Goal: Transaction & Acquisition: Book appointment/travel/reservation

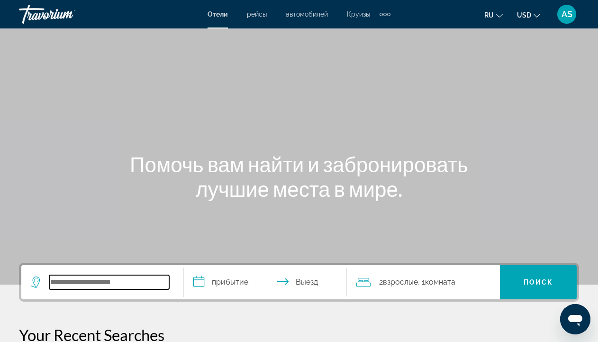
click at [73, 279] on input "Search widget" at bounding box center [109, 282] width 120 height 14
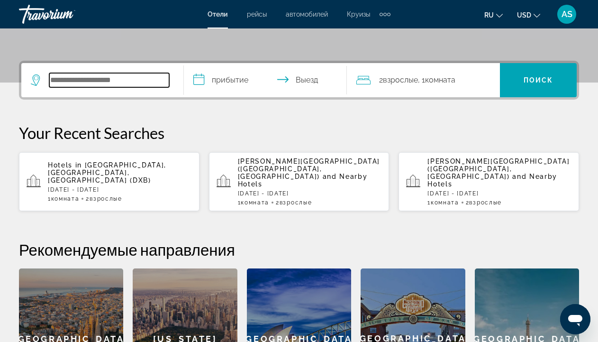
scroll to position [232, 0]
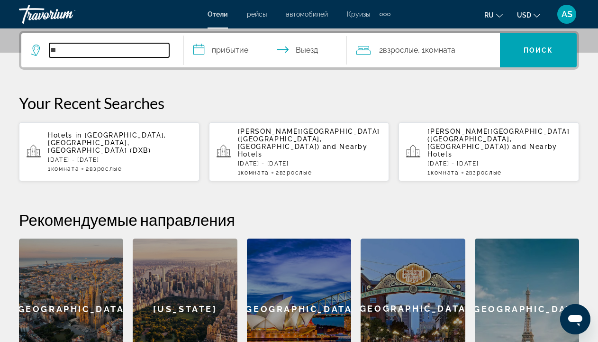
type input "*"
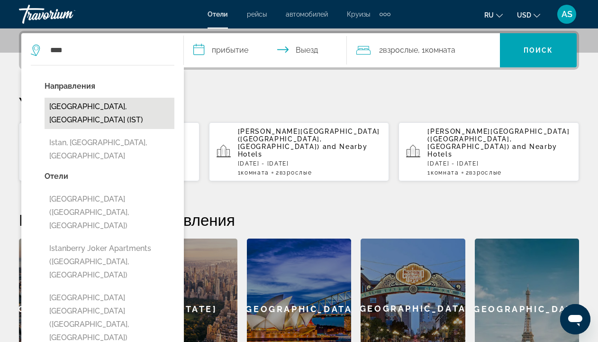
click at [113, 104] on button "Istanbul, Turkey (IST)" at bounding box center [110, 113] width 130 height 31
type input "**********"
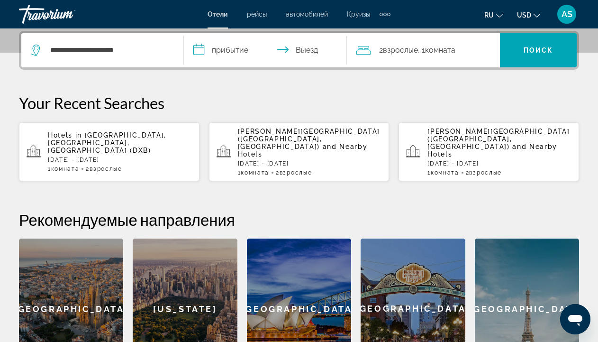
click at [201, 53] on input "**********" at bounding box center [267, 51] width 166 height 37
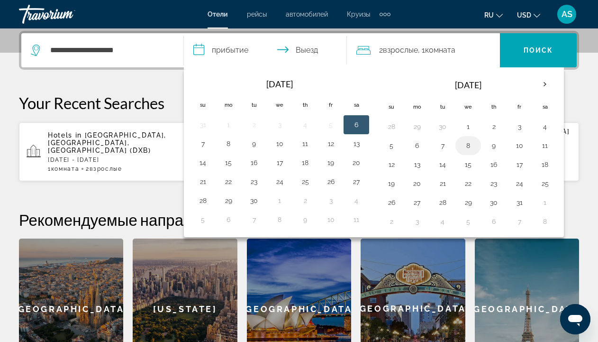
click at [467, 145] on button "8" at bounding box center [468, 145] width 15 height 13
click at [522, 146] on button "10" at bounding box center [519, 145] width 15 height 13
type input "**********"
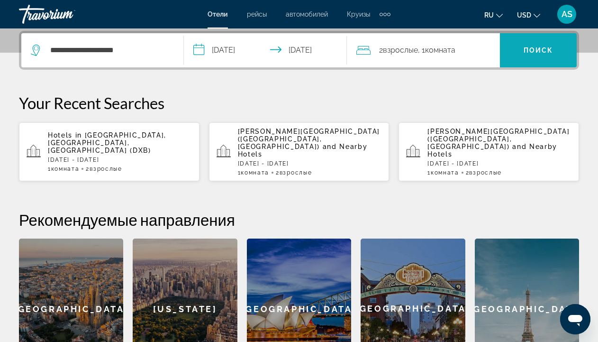
click at [533, 49] on span "Поиск" at bounding box center [539, 50] width 30 height 8
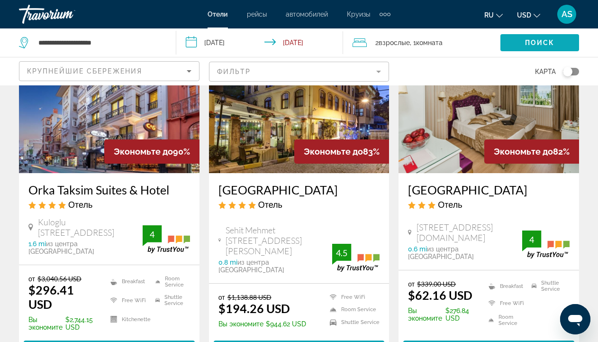
scroll to position [98, 0]
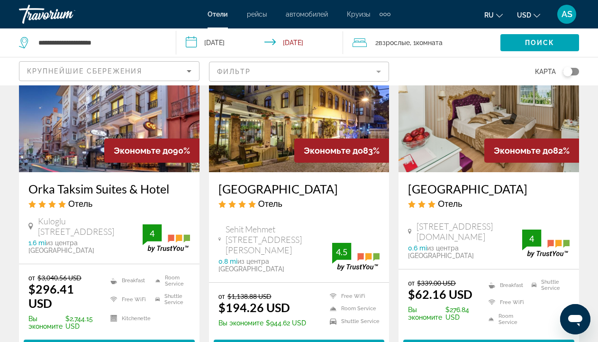
click at [284, 158] on img "Main content" at bounding box center [299, 96] width 181 height 152
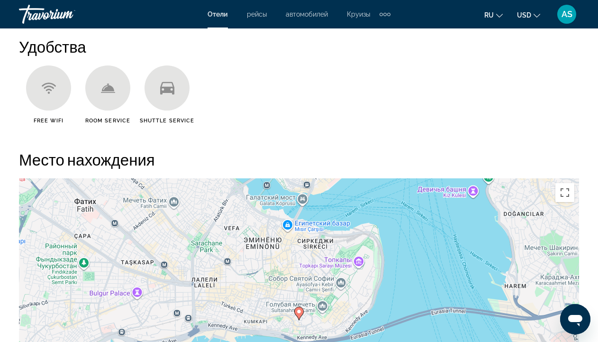
scroll to position [1038, 0]
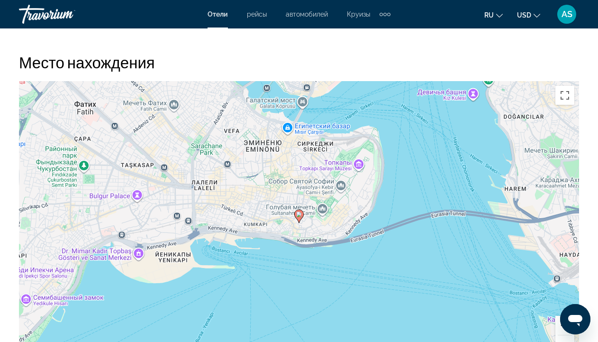
click at [559, 325] on button "Увеличить" at bounding box center [565, 325] width 19 height 19
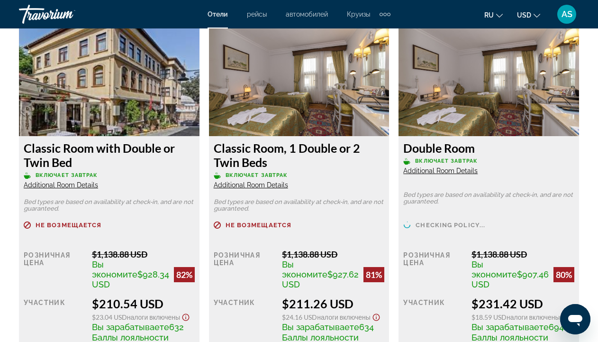
scroll to position [1865, 0]
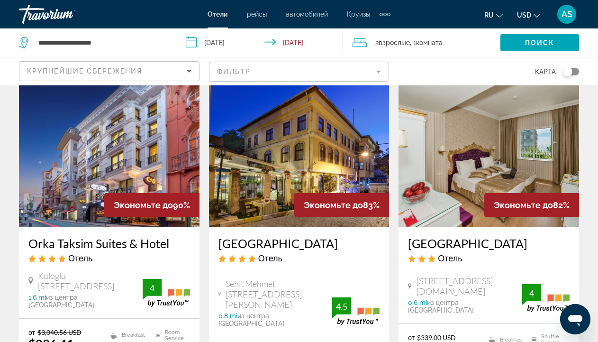
scroll to position [3, 0]
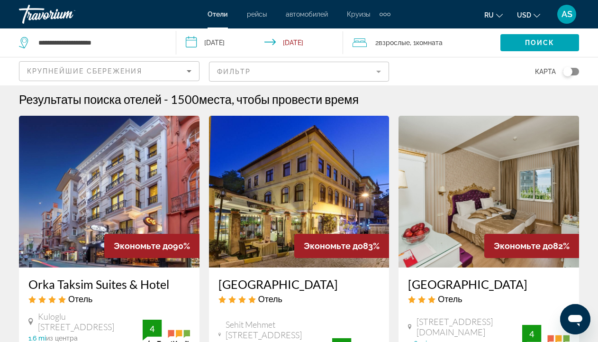
click at [472, 202] on img "Main content" at bounding box center [489, 192] width 181 height 152
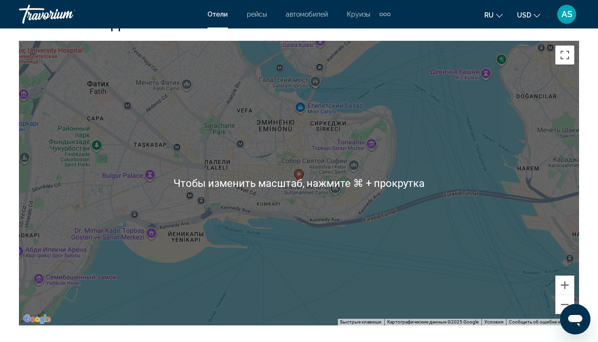
scroll to position [1090, 0]
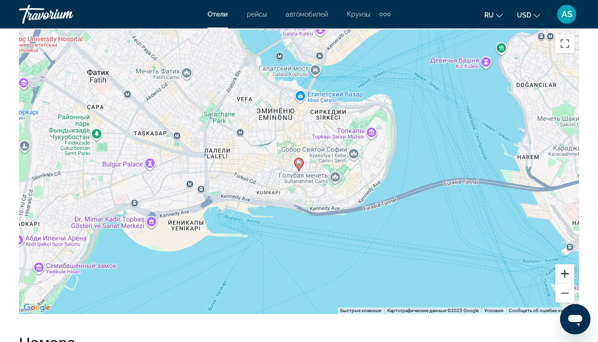
click at [568, 275] on button "Увеличить" at bounding box center [565, 273] width 19 height 19
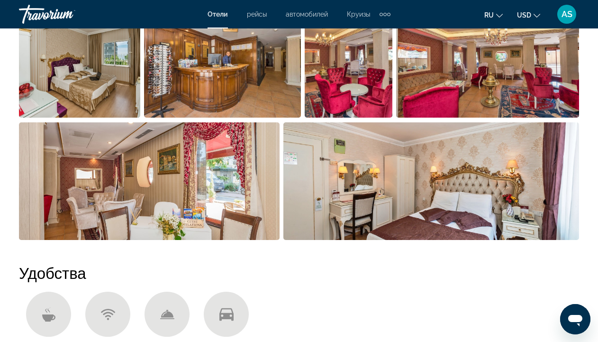
scroll to position [715, 0]
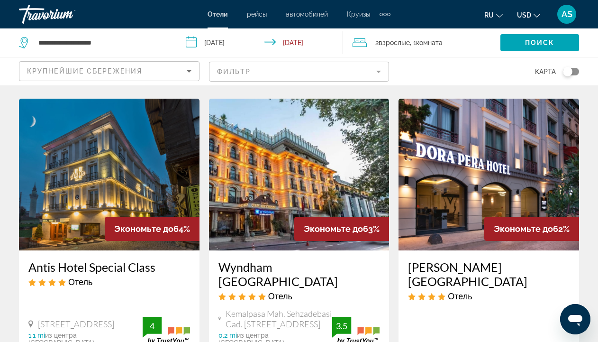
scroll to position [1180, 0]
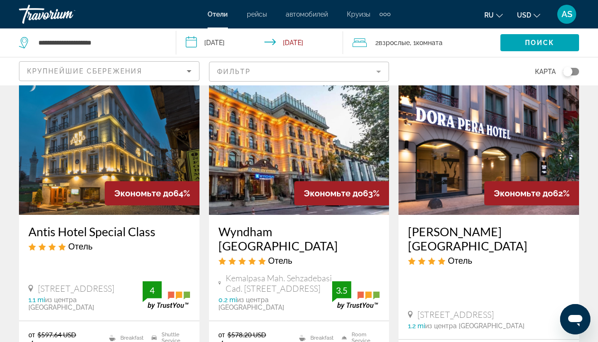
click at [439, 224] on h3 "Dora Pera Hotel" at bounding box center [489, 238] width 162 height 28
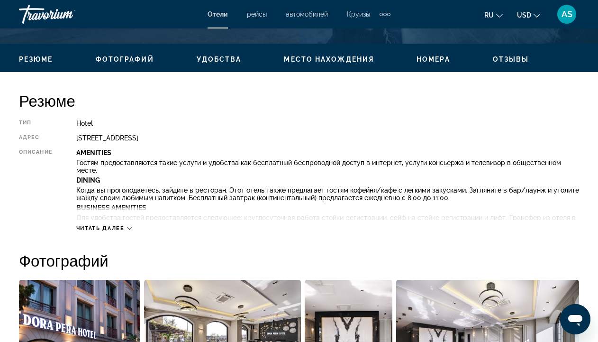
scroll to position [436, 0]
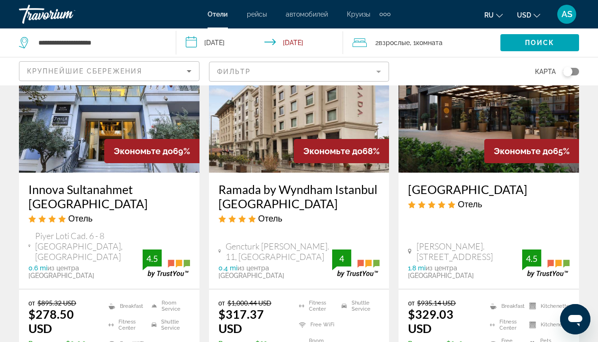
scroll to position [835, 0]
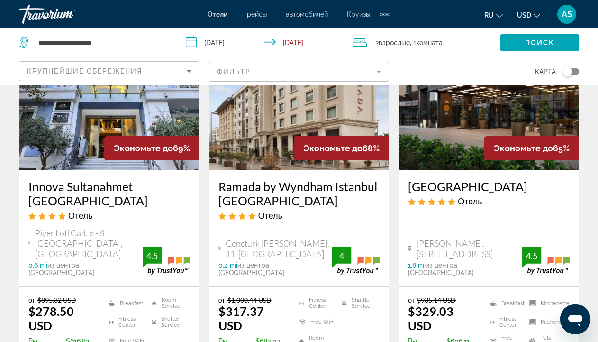
click at [477, 179] on h3 "Sheraton Istanbul City Center" at bounding box center [489, 186] width 162 height 14
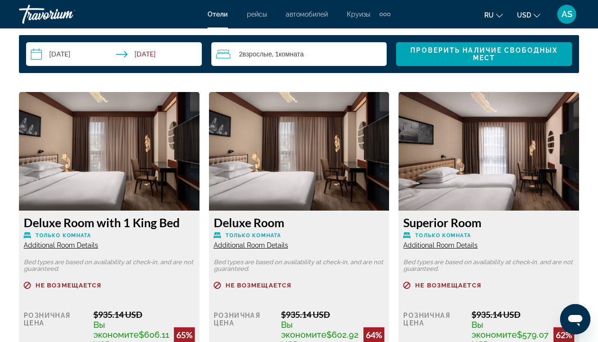
scroll to position [1417, 0]
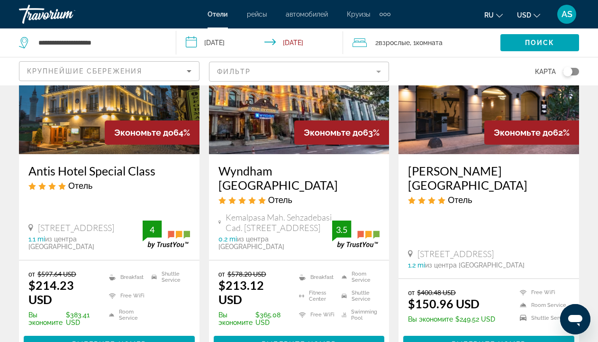
scroll to position [1194, 0]
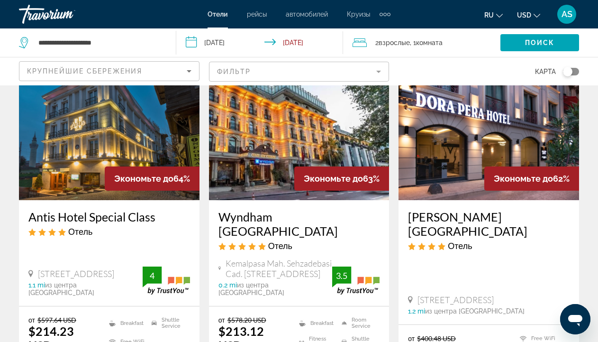
click at [252, 210] on h3 "Wyndham Istanbul Old City" at bounding box center [300, 224] width 162 height 28
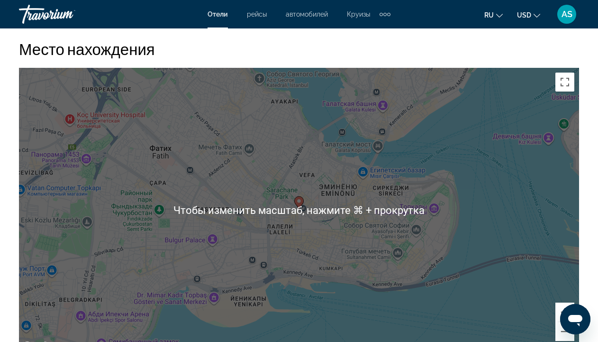
scroll to position [1046, 0]
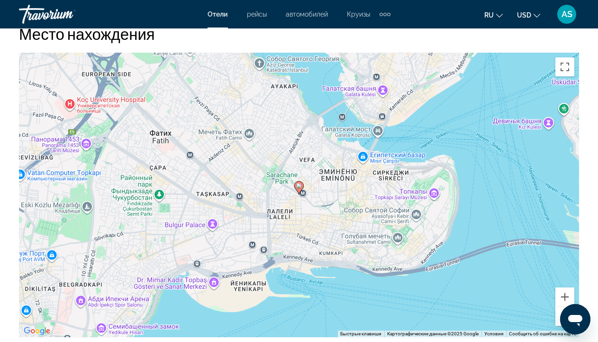
click at [560, 326] on button "Уменьшить" at bounding box center [565, 316] width 19 height 19
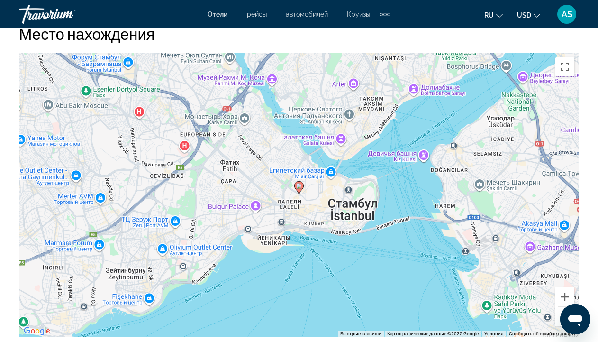
click at [562, 326] on button "Уменьшить" at bounding box center [565, 316] width 19 height 19
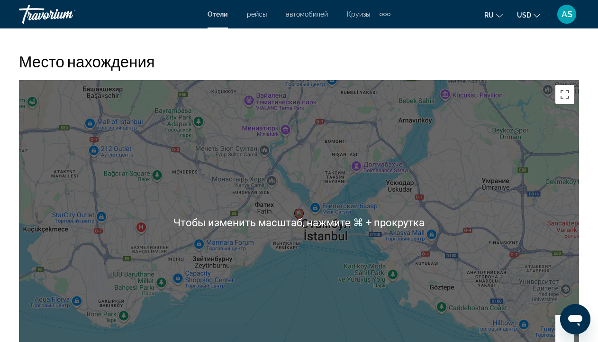
scroll to position [1025, 0]
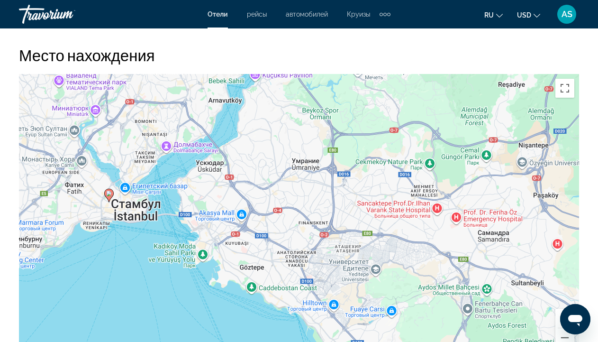
drag, startPoint x: 257, startPoint y: 169, endPoint x: 65, endPoint y: 156, distance: 192.0
click at [66, 156] on div "Чтобы активировать перетаскивание с помощью клавиатуры, нажмите Alt + Ввод. Пос…" at bounding box center [299, 216] width 560 height 284
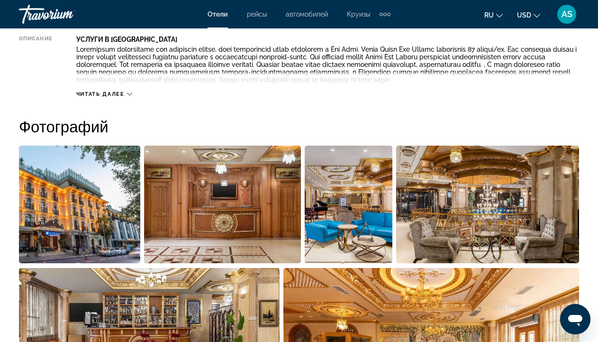
scroll to position [548, 0]
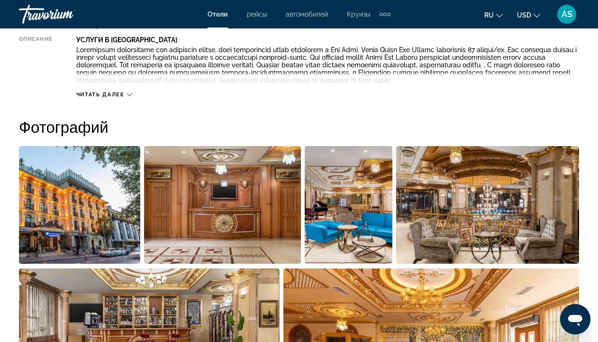
click at [131, 98] on div "Читать далее" at bounding box center [104, 95] width 56 height 6
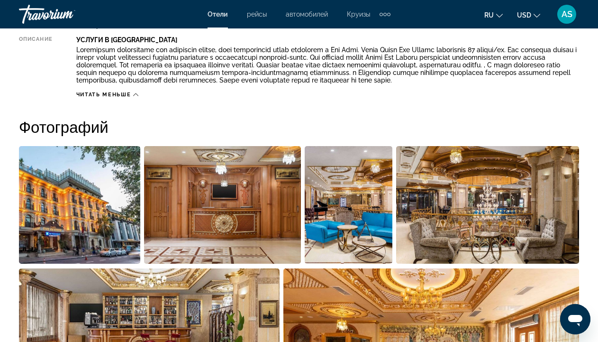
click at [134, 96] on icon "Main content" at bounding box center [135, 94] width 5 height 3
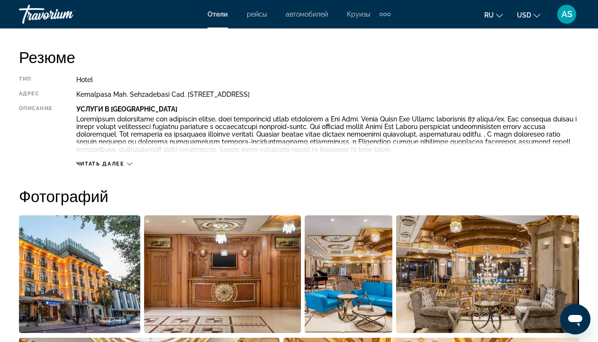
click at [130, 166] on icon "Main content" at bounding box center [129, 163] width 5 height 5
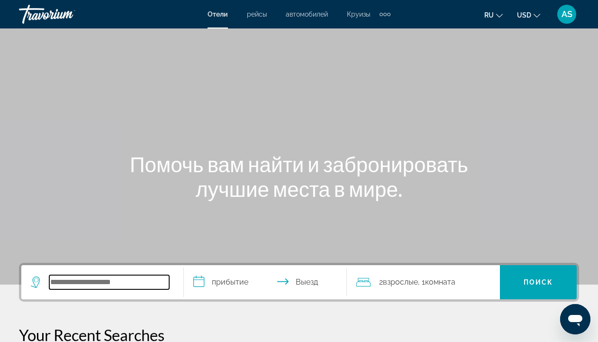
click at [106, 285] on input "Search widget" at bounding box center [109, 282] width 120 height 14
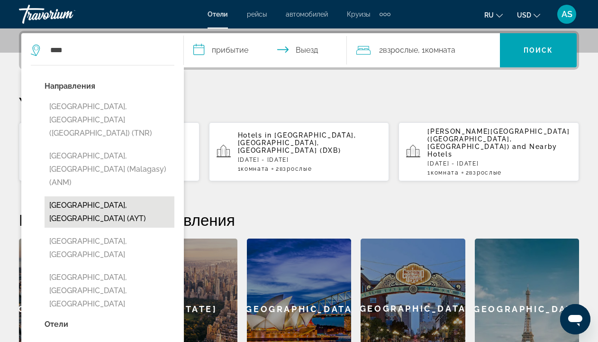
click at [96, 196] on button "Antalya, Turkey (AYT)" at bounding box center [110, 211] width 130 height 31
type input "**********"
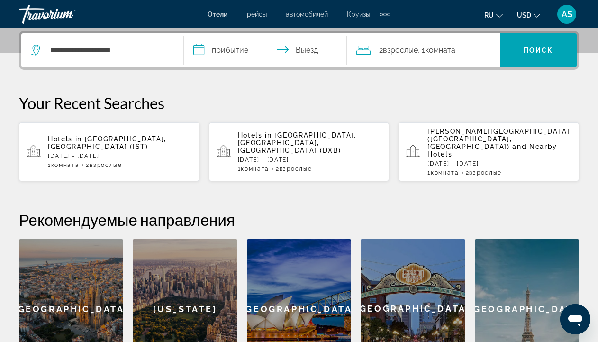
click at [199, 51] on input "**********" at bounding box center [267, 51] width 166 height 37
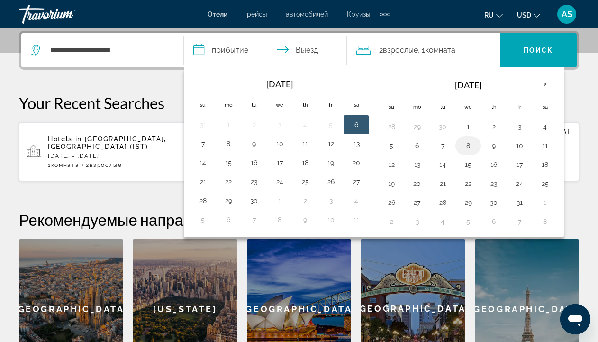
click at [468, 147] on button "8" at bounding box center [468, 145] width 15 height 13
click at [519, 147] on button "10" at bounding box center [519, 145] width 15 height 13
type input "**********"
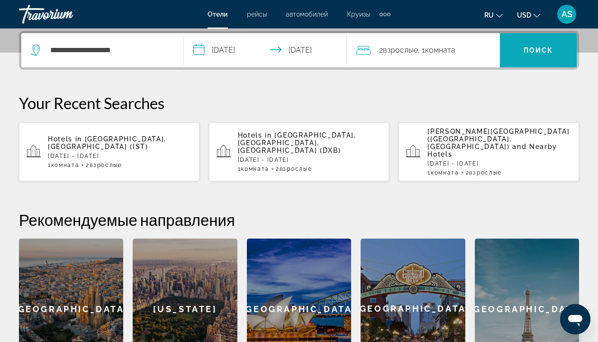
click at [534, 51] on span "Поиск" at bounding box center [539, 50] width 30 height 8
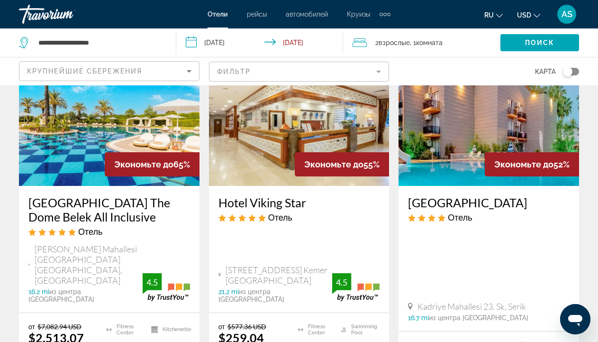
scroll to position [84, 0]
click at [281, 208] on h3 "Hotel Viking Star" at bounding box center [300, 202] width 162 height 14
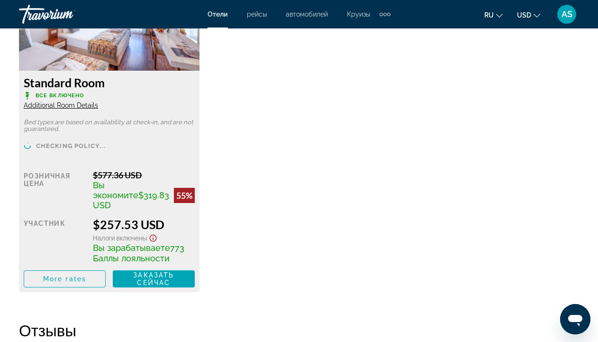
scroll to position [1552, 0]
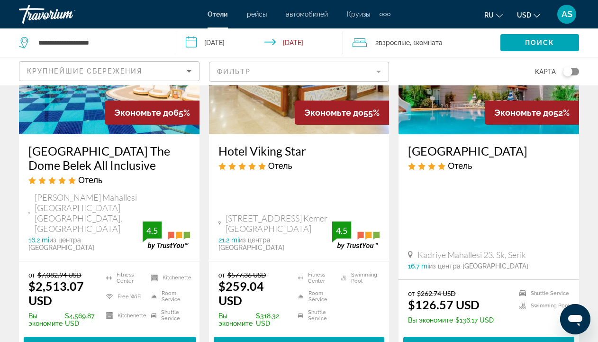
scroll to position [146, 0]
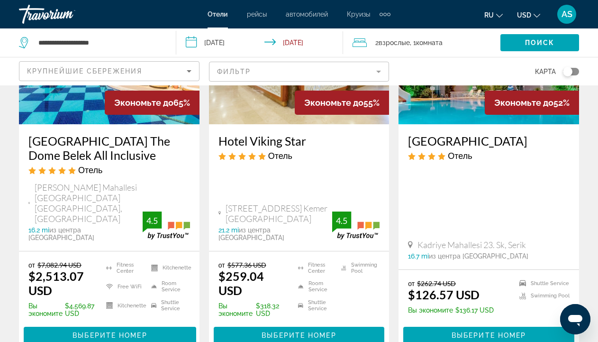
click at [442, 141] on h3 "Dionisus Hotel" at bounding box center [489, 141] width 162 height 14
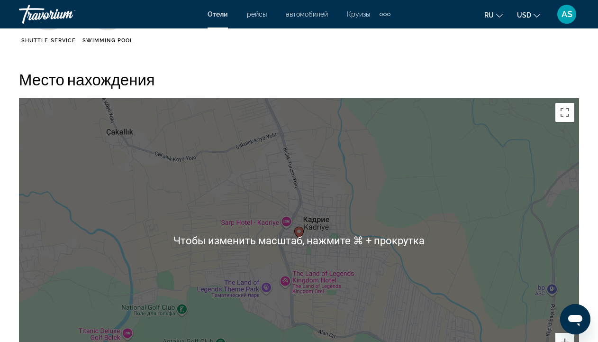
scroll to position [1023, 0]
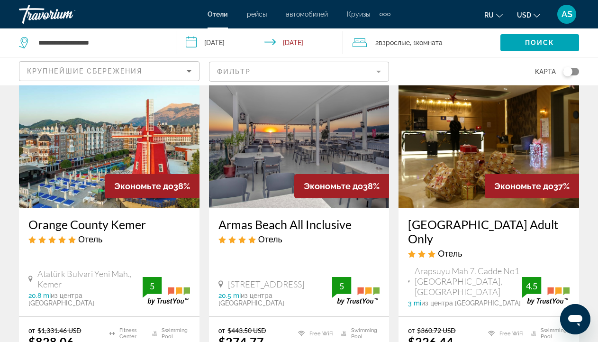
scroll to position [814, 0]
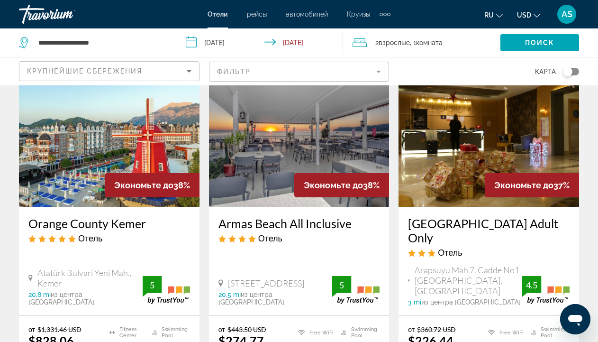
click at [270, 216] on h3 "Armas Beach All Inclusive" at bounding box center [300, 223] width 162 height 14
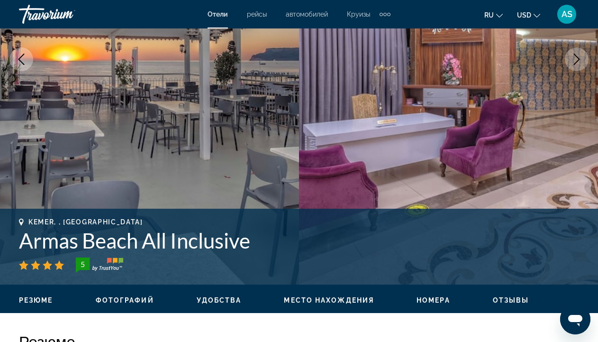
scroll to position [176, 0]
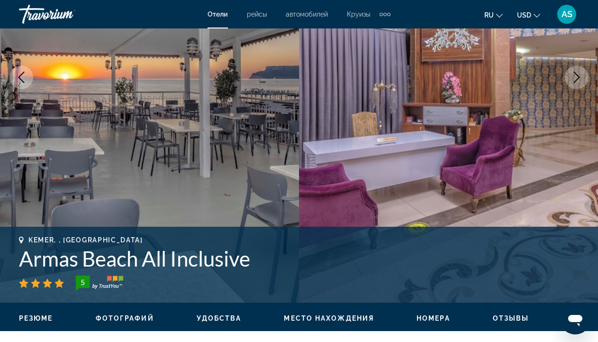
click at [578, 73] on icon "Next image" at bounding box center [576, 77] width 11 height 11
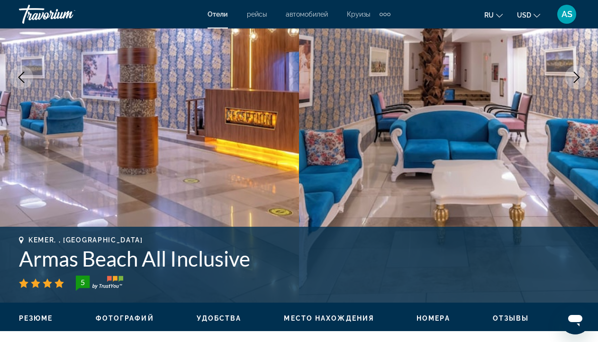
click at [578, 73] on icon "Next image" at bounding box center [576, 77] width 11 height 11
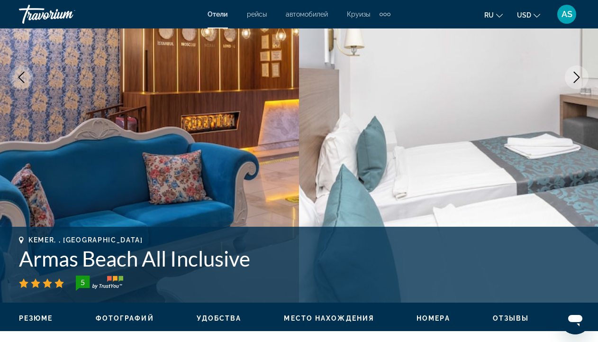
click at [578, 73] on icon "Next image" at bounding box center [576, 77] width 11 height 11
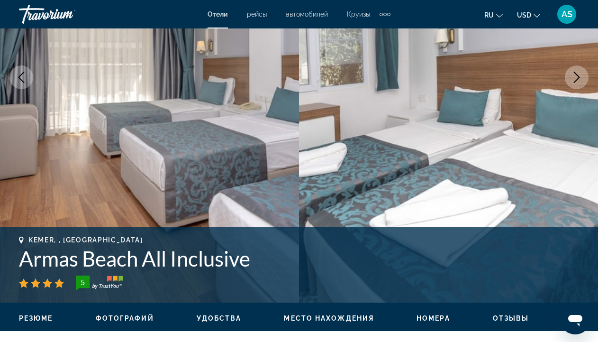
click at [578, 73] on icon "Next image" at bounding box center [576, 77] width 11 height 11
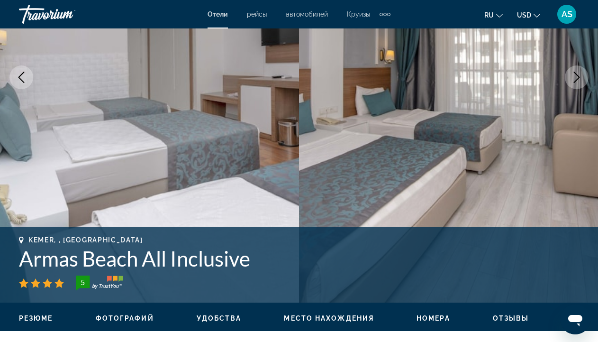
click at [578, 73] on icon "Next image" at bounding box center [576, 77] width 11 height 11
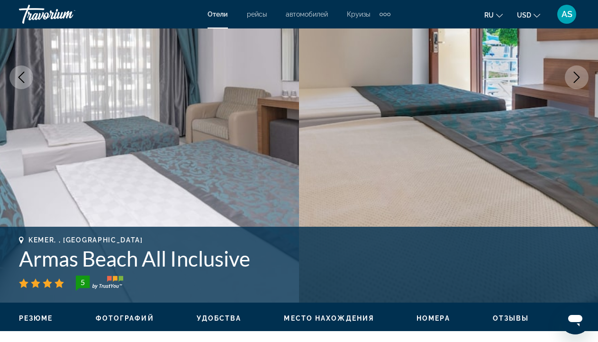
click at [578, 73] on icon "Next image" at bounding box center [576, 77] width 11 height 11
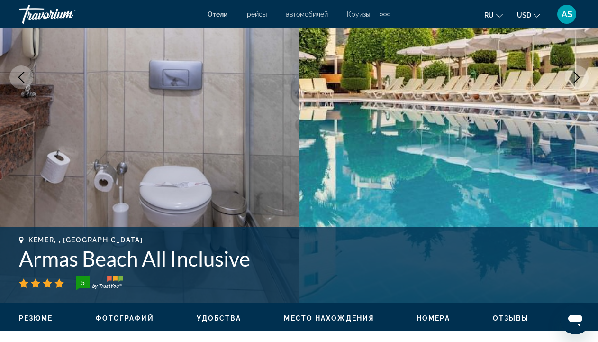
click at [578, 73] on icon "Next image" at bounding box center [576, 77] width 11 height 11
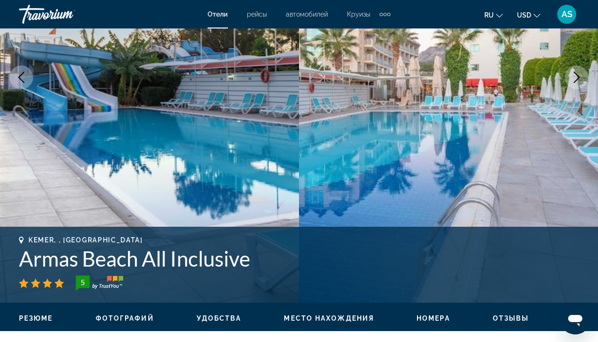
click at [578, 73] on icon "Next image" at bounding box center [576, 77] width 11 height 11
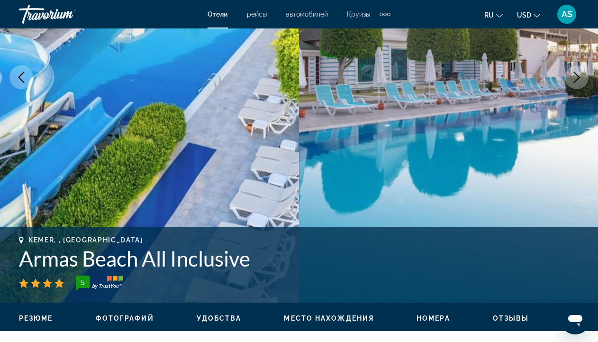
click at [578, 73] on icon "Next image" at bounding box center [576, 77] width 11 height 11
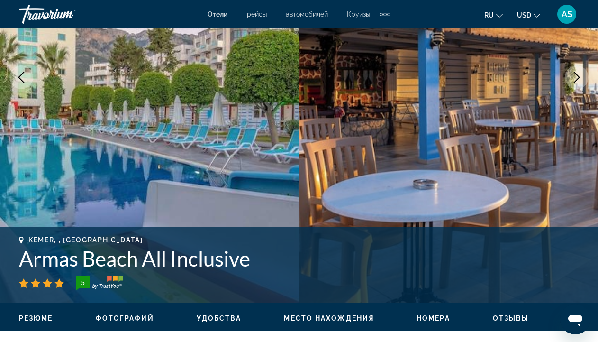
click at [578, 73] on icon "Next image" at bounding box center [576, 77] width 11 height 11
